Goal: Find specific page/section: Find specific page/section

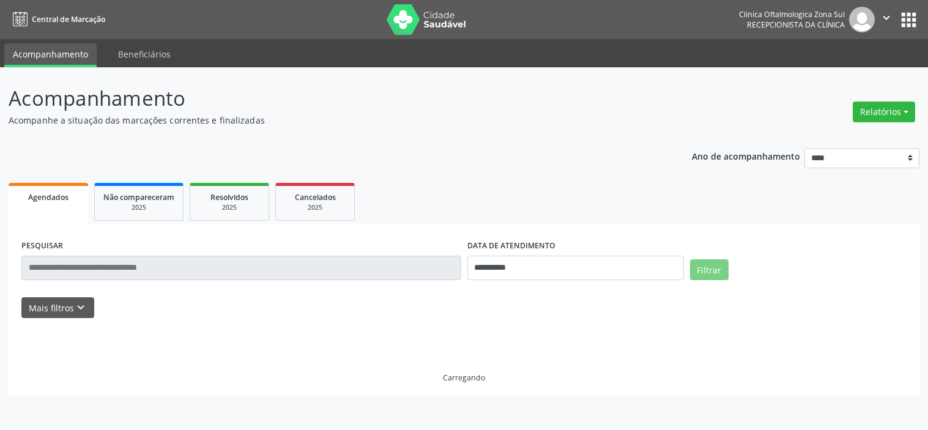
select select "*"
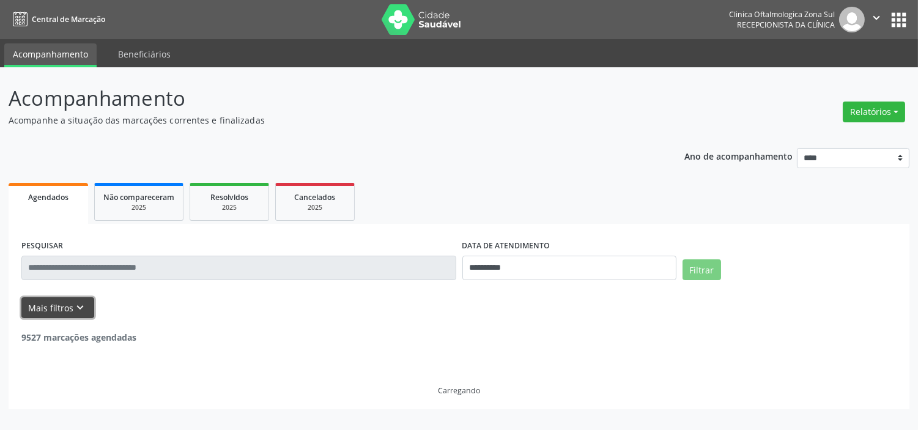
click at [68, 304] on button "Mais filtros keyboard_arrow_down" at bounding box center [57, 307] width 73 height 21
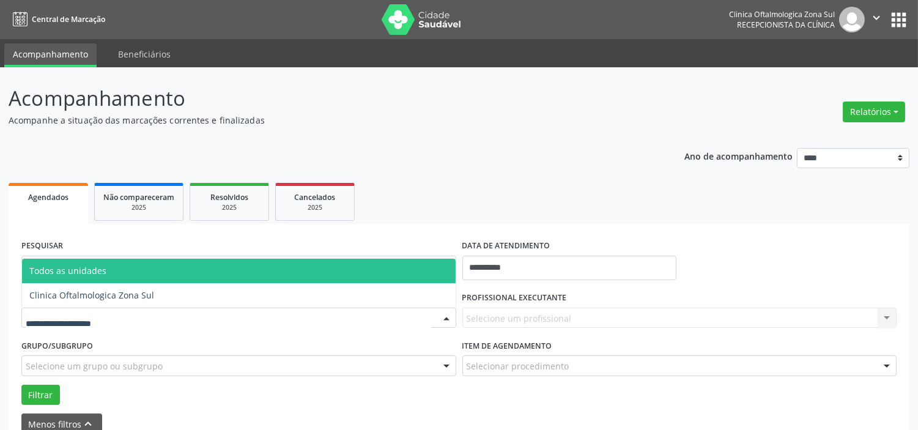
click at [127, 302] on span "Clinica Oftalmologica Zona Sul" at bounding box center [239, 295] width 434 height 24
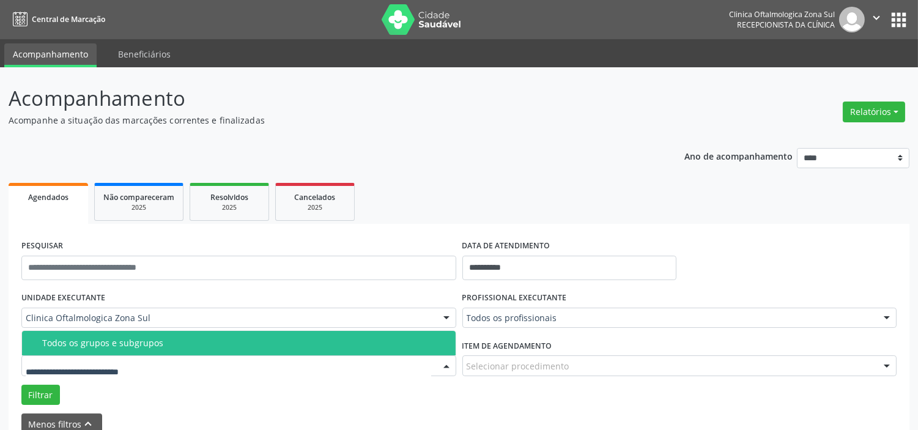
click at [160, 347] on div "Todos os grupos e subgrupos" at bounding box center [245, 343] width 406 height 10
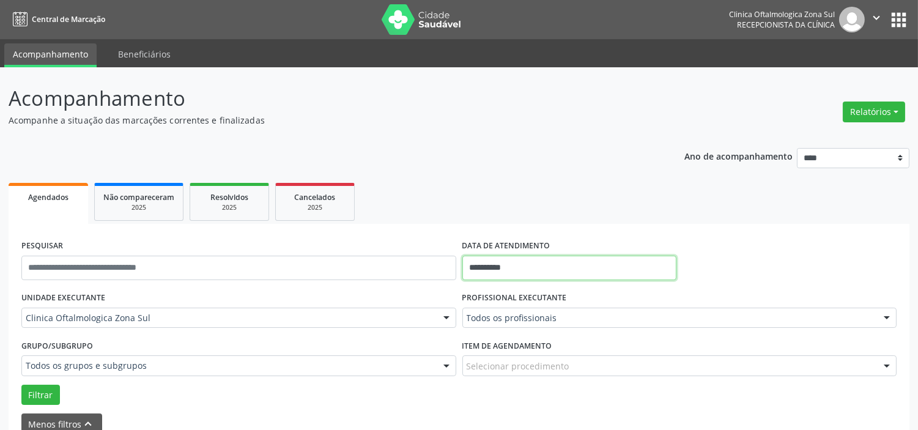
click at [535, 270] on input "**********" at bounding box center [569, 268] width 214 height 24
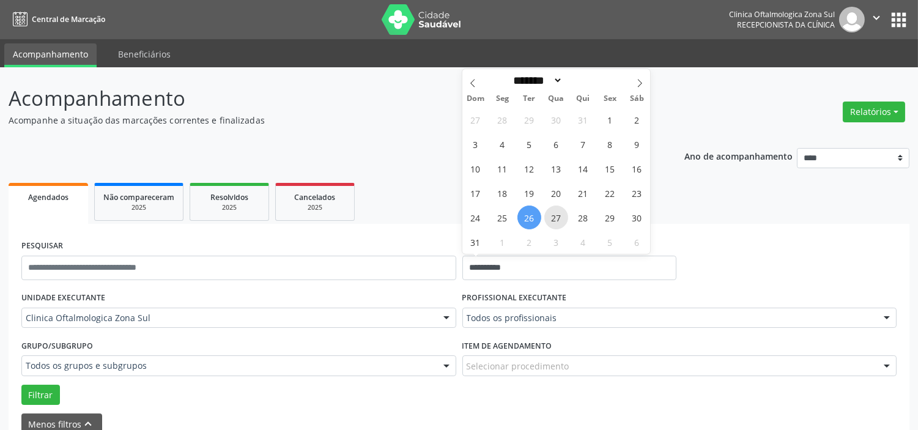
click at [561, 221] on span "27" at bounding box center [556, 218] width 24 height 24
type input "**********"
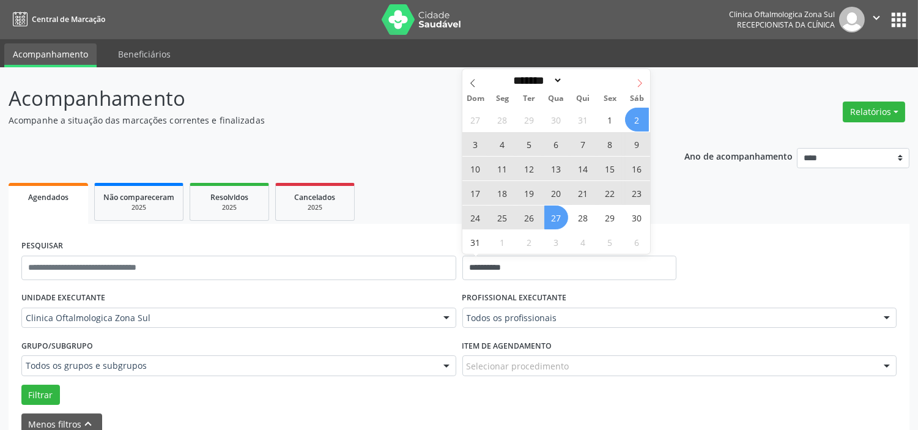
click at [645, 82] on span at bounding box center [640, 79] width 21 height 21
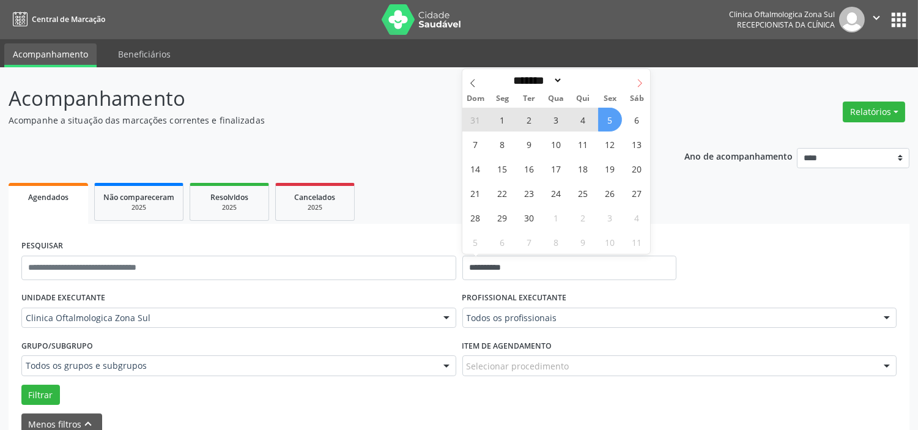
click at [639, 84] on icon at bounding box center [640, 83] width 9 height 9
select select "*"
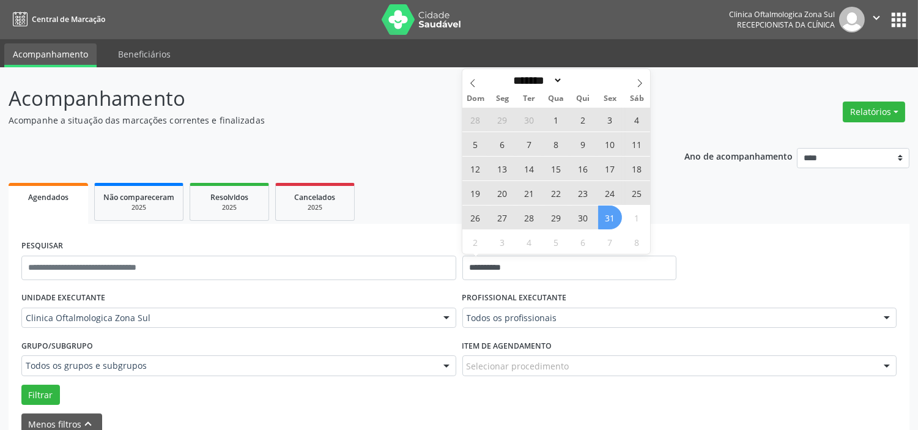
click at [602, 218] on span "31" at bounding box center [610, 218] width 24 height 24
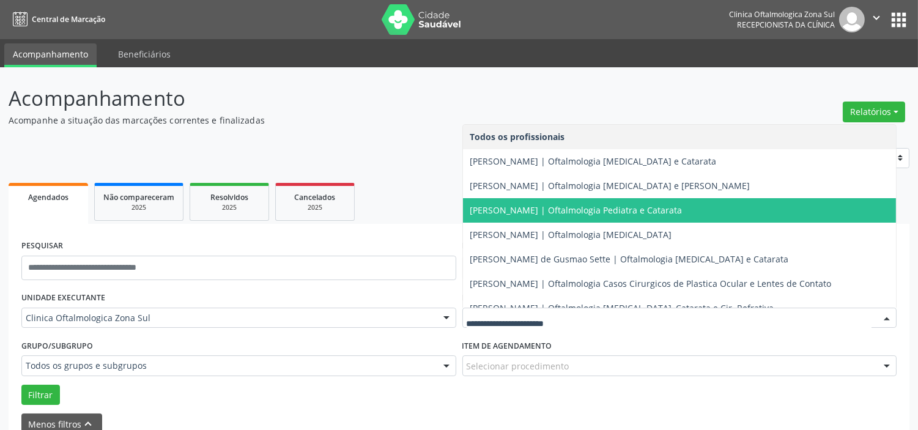
click at [519, 209] on span "[PERSON_NAME] | Oftalmologia Pediatra e Catarata" at bounding box center [576, 210] width 212 height 12
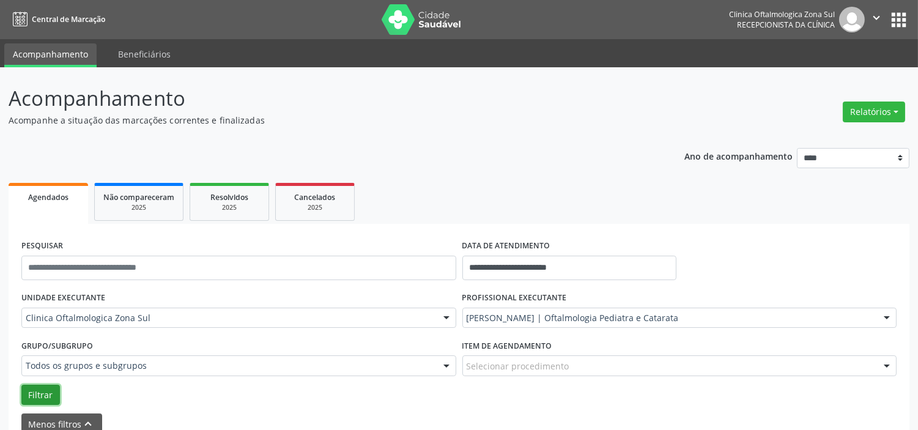
click at [34, 395] on button "Filtrar" at bounding box center [40, 395] width 39 height 21
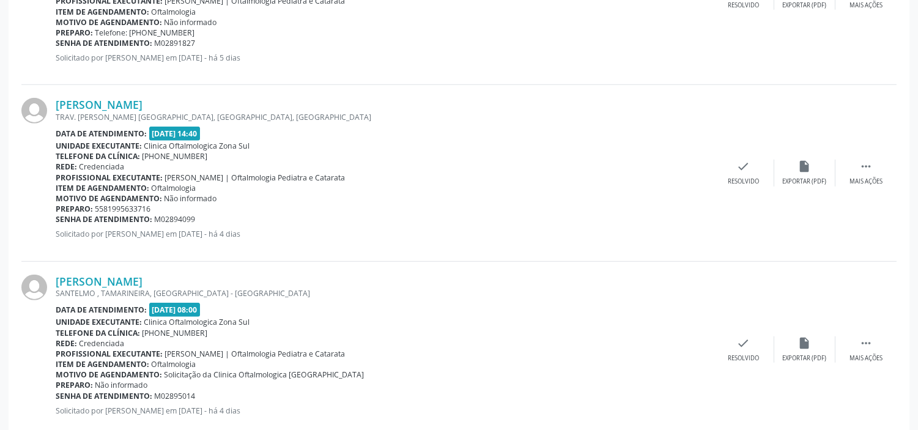
scroll to position [1666, 0]
